Goal: Information Seeking & Learning: Learn about a topic

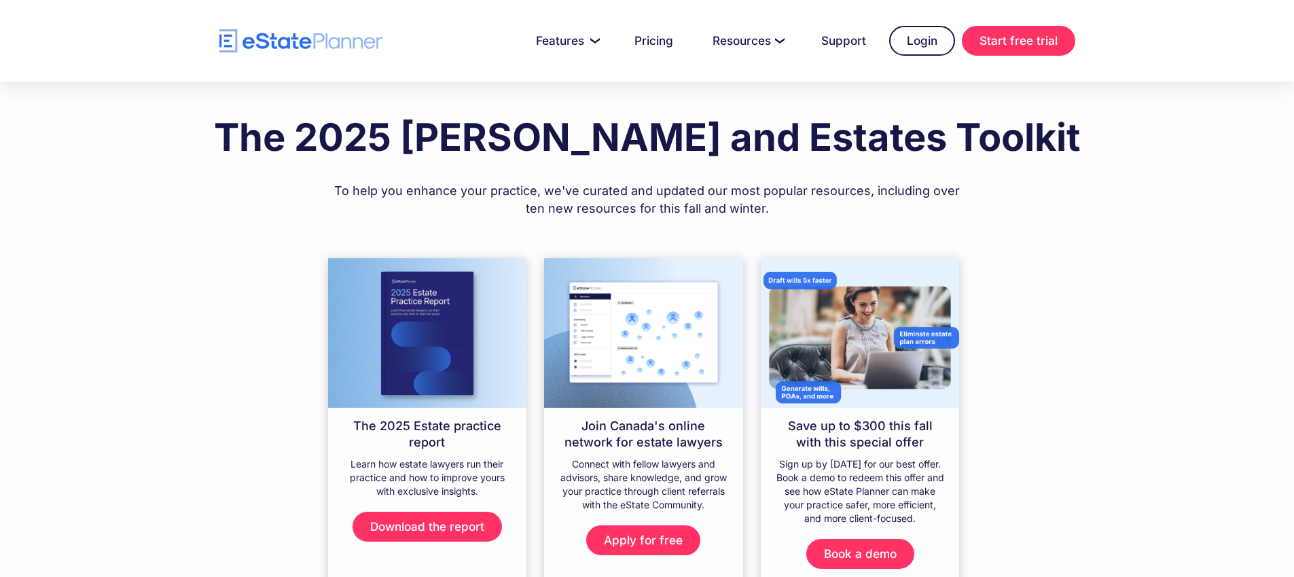
scroll to position [3, 0]
click at [600, 126] on h1 "The 2025 Wills and Estates Toolkit" at bounding box center [647, 136] width 867 height 42
drag, startPoint x: 603, startPoint y: 127, endPoint x: 612, endPoint y: 129, distance: 9.1
click at [612, 129] on h1 "The 2025 [PERSON_NAME] and Estates Toolkit" at bounding box center [647, 136] width 867 height 42
click at [694, 134] on h1 "The 2025 [PERSON_NAME] and Estates Toolkit" at bounding box center [647, 136] width 867 height 42
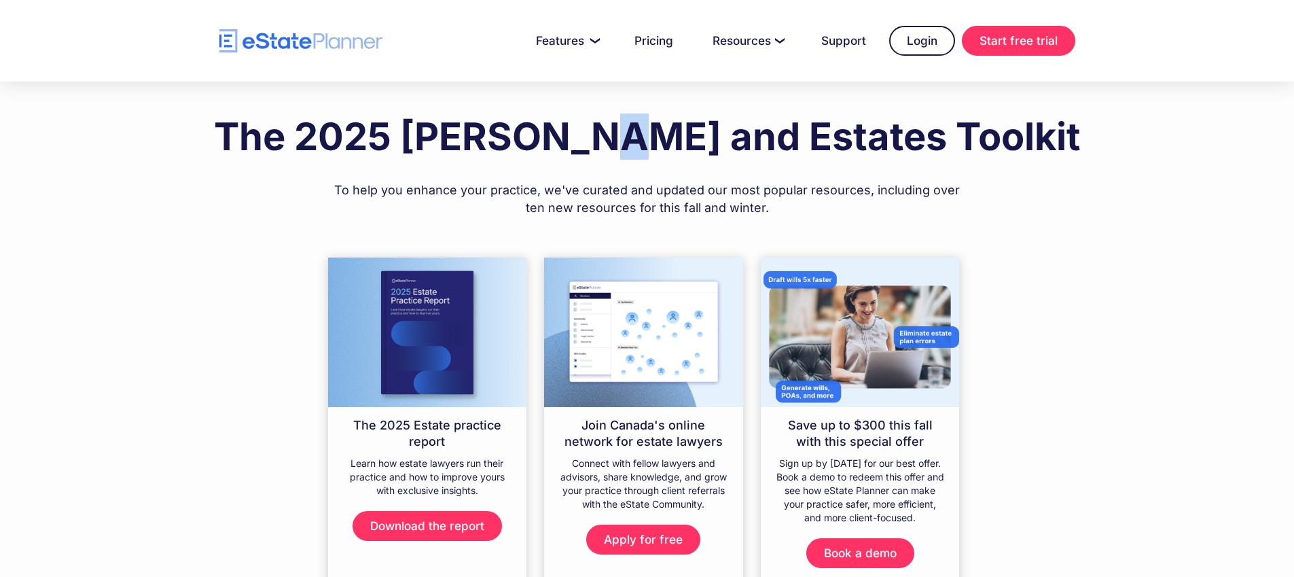
drag, startPoint x: 697, startPoint y: 131, endPoint x: 674, endPoint y: 137, distance: 23.9
click at [674, 137] on h1 "The 2025 [PERSON_NAME] and Estates Toolkit" at bounding box center [647, 136] width 867 height 42
click at [683, 139] on h1 "The 2025 [PERSON_NAME] and Estates Toolkit" at bounding box center [647, 136] width 867 height 42
